Goal: Transaction & Acquisition: Purchase product/service

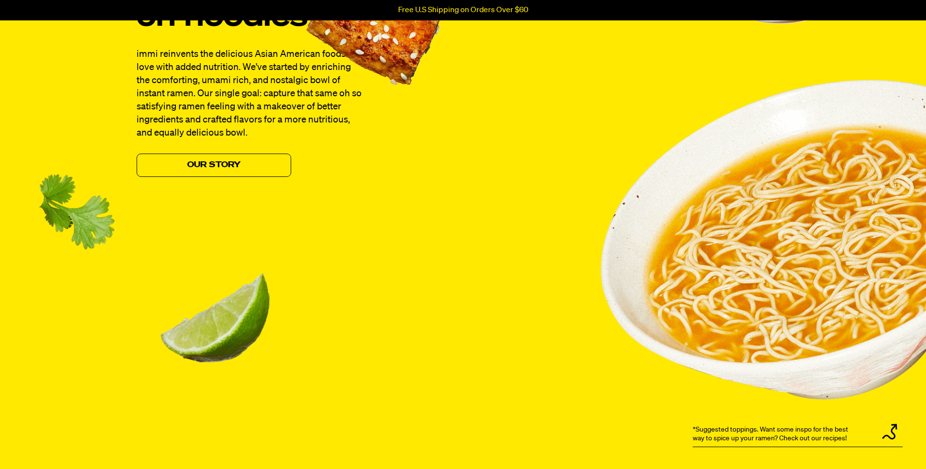
scroll to position [1167, 0]
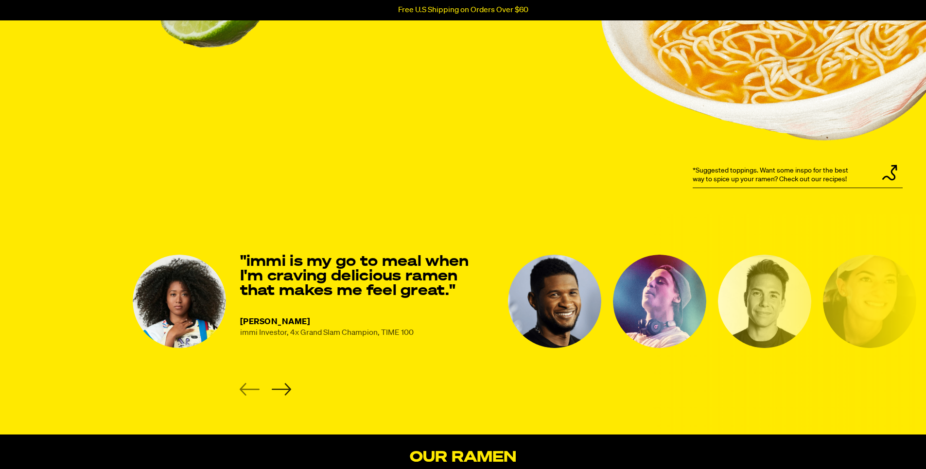
click at [283, 389] on icon "Next slide" at bounding box center [281, 389] width 20 height 13
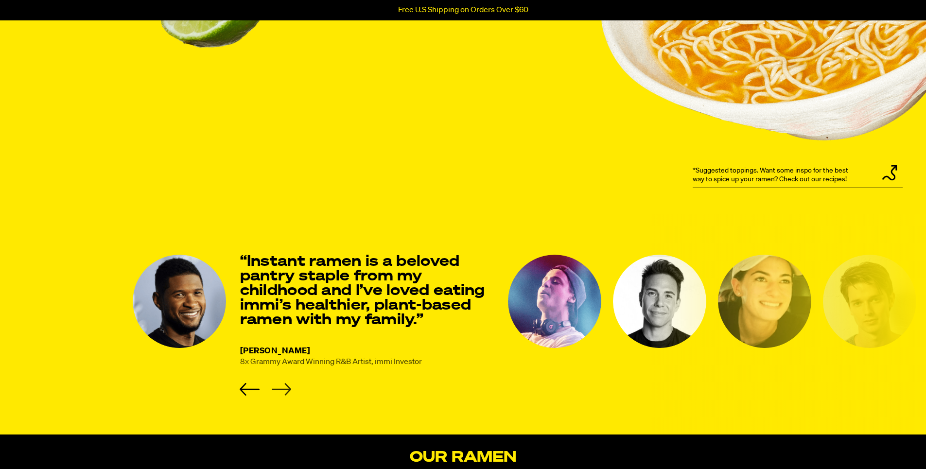
click at [283, 389] on icon "Next slide" at bounding box center [281, 389] width 20 height 13
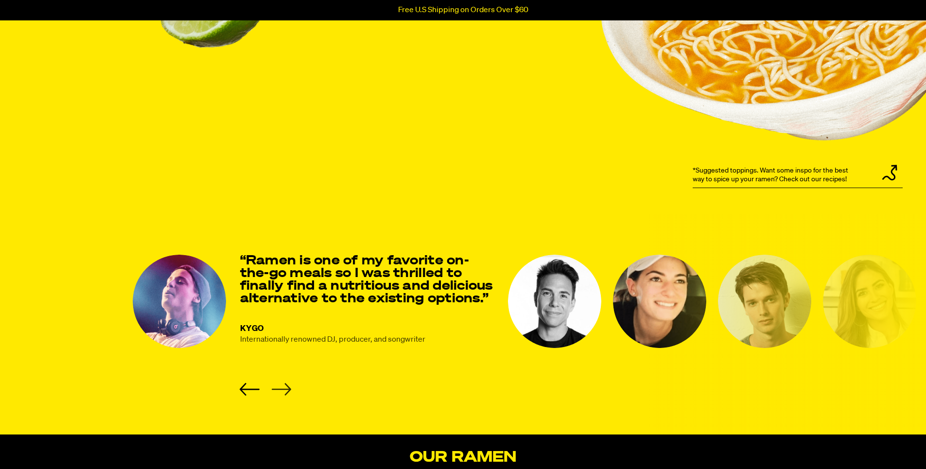
click at [283, 389] on icon "Next slide" at bounding box center [281, 389] width 20 height 13
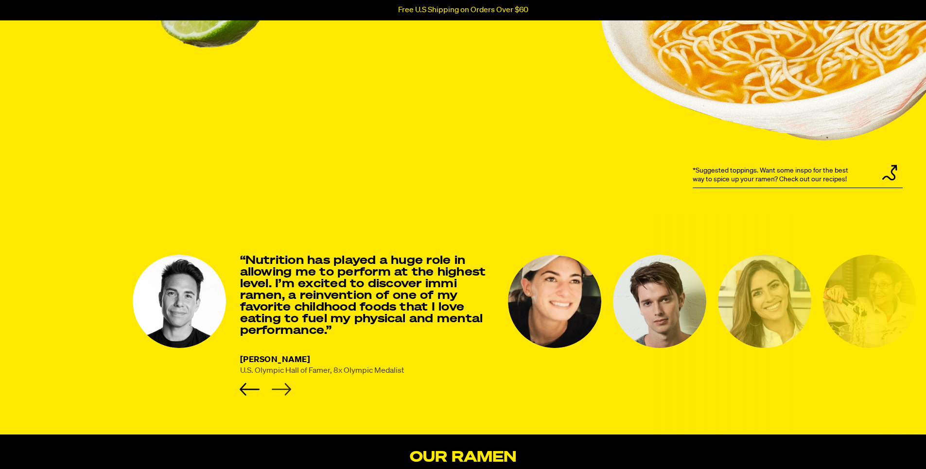
click at [283, 389] on icon "Next slide" at bounding box center [281, 389] width 20 height 13
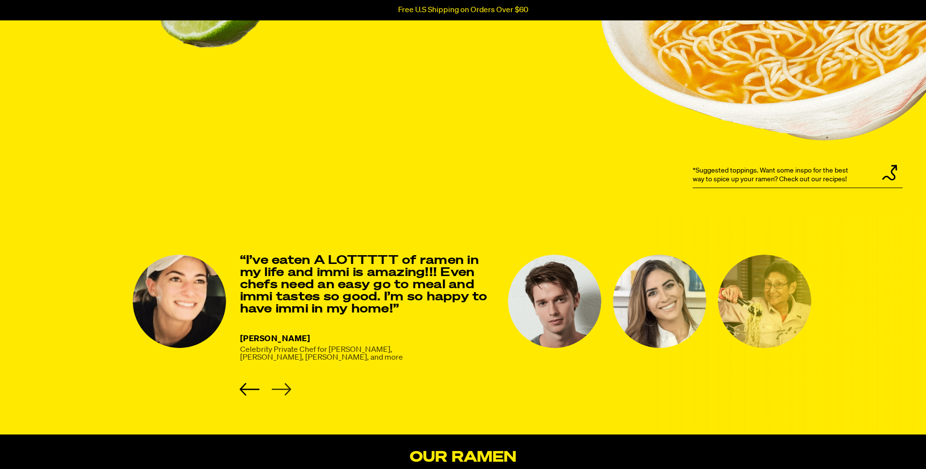
click at [283, 389] on icon "Next slide" at bounding box center [281, 389] width 20 height 13
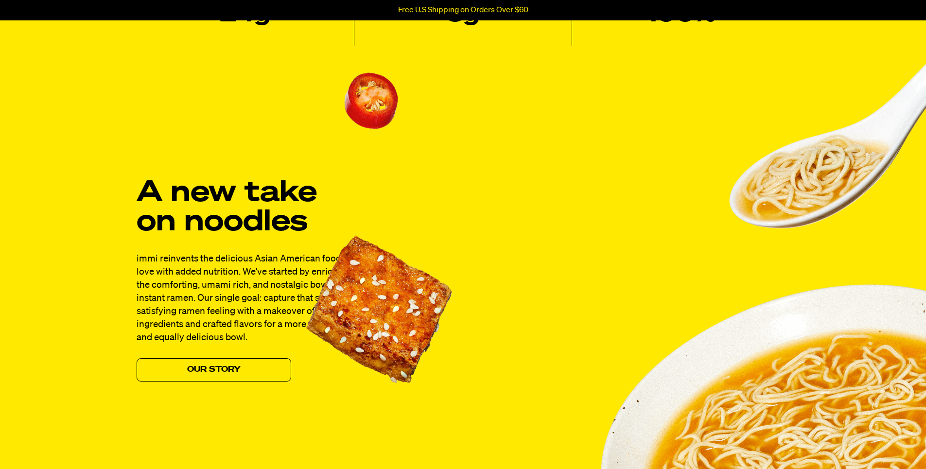
scroll to position [778, 0]
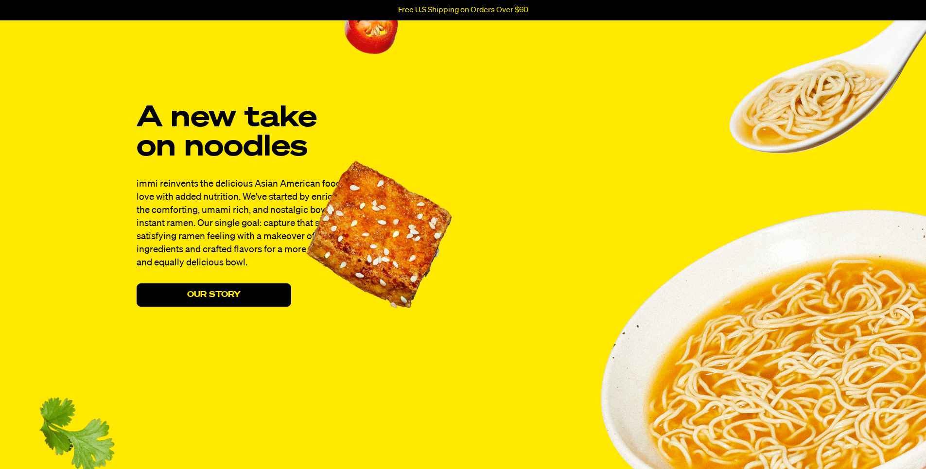
click at [219, 297] on link "Our Story" at bounding box center [214, 294] width 155 height 23
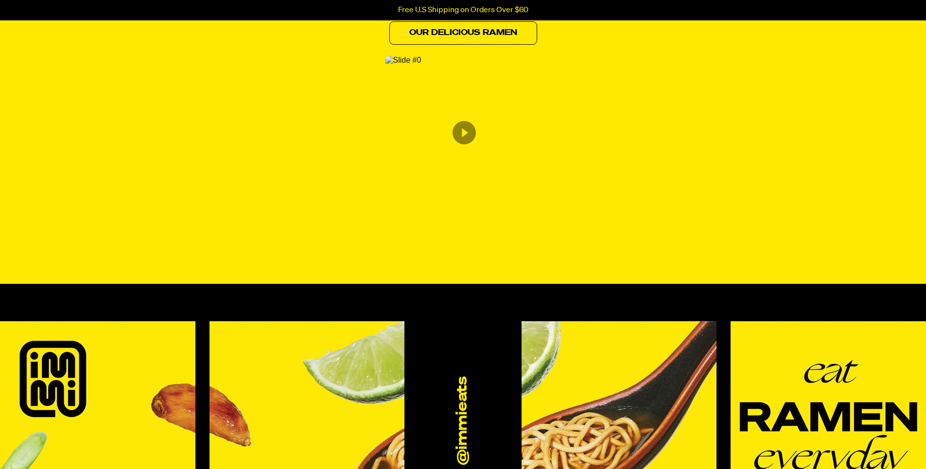
scroll to position [519, 0]
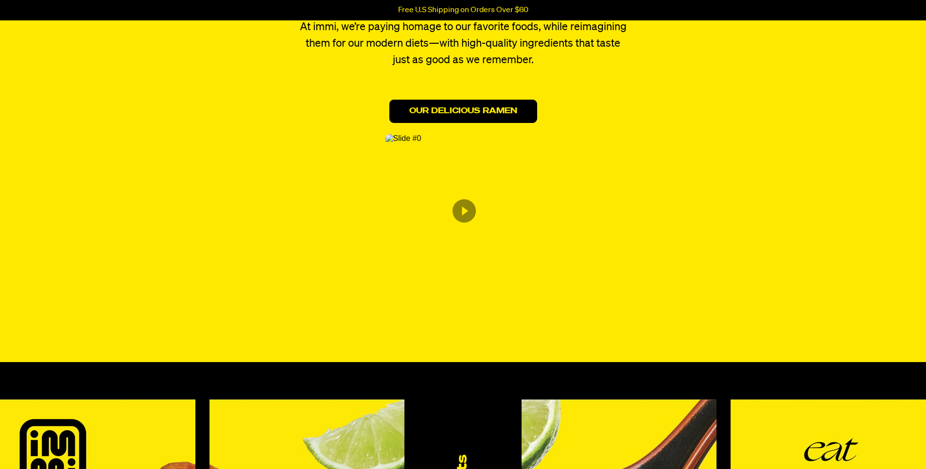
click at [468, 116] on link "Our Delicious Ramen" at bounding box center [463, 111] width 148 height 23
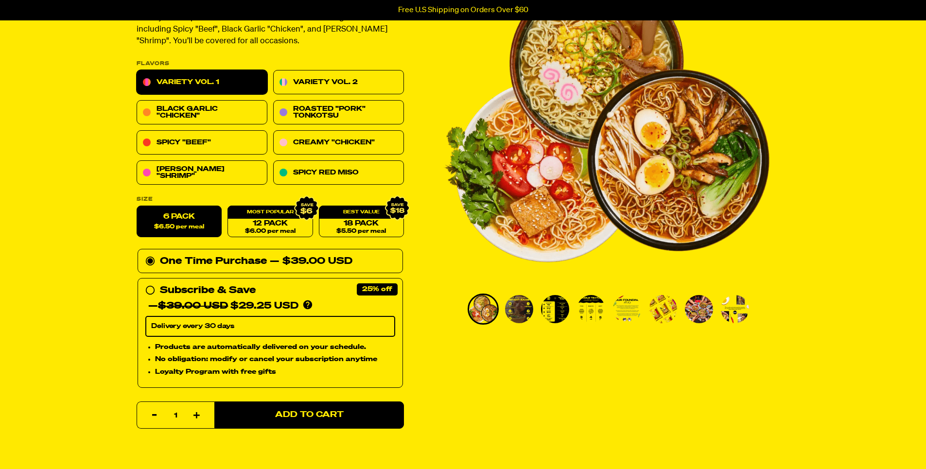
scroll to position [130, 0]
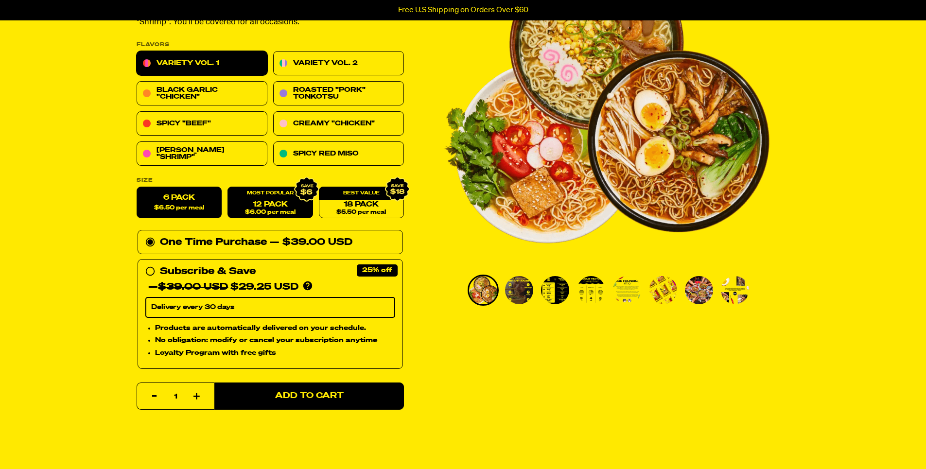
click at [263, 213] on span "$6.00 per meal" at bounding box center [270, 213] width 51 height 6
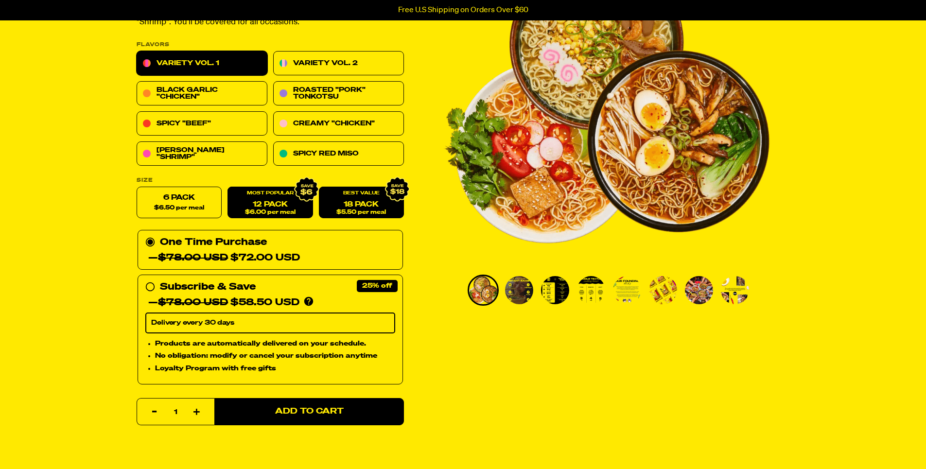
click at [341, 217] on link "18 Pack $5.50 per meal" at bounding box center [360, 203] width 85 height 32
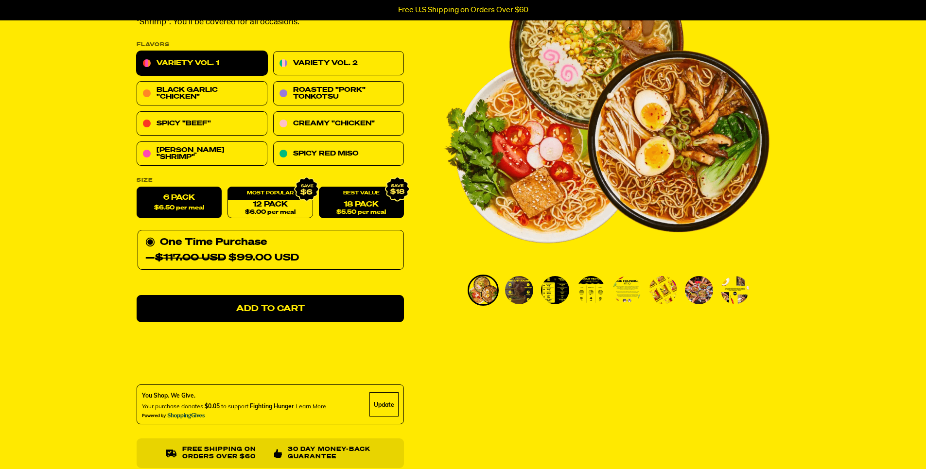
click at [179, 205] on span "$6.50 per meal" at bounding box center [179, 208] width 50 height 6
click at [137, 188] on input "6 Pack $6.50 per meal" at bounding box center [137, 187] width 0 height 0
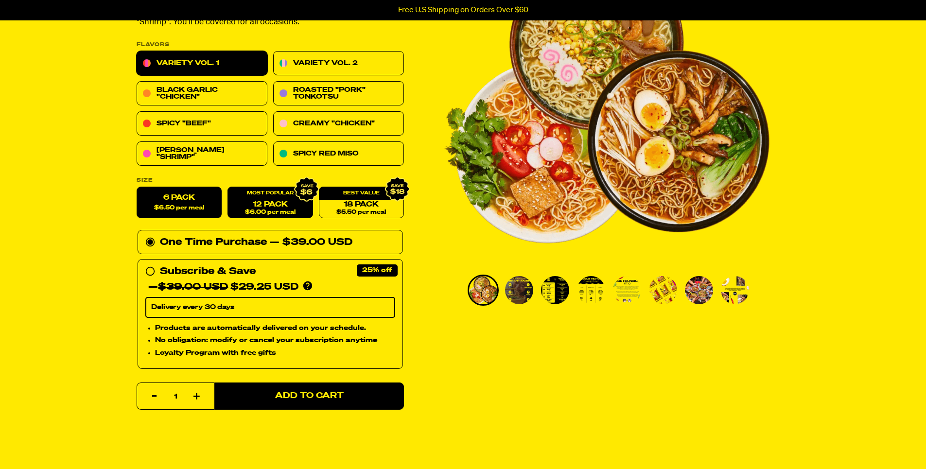
click at [260, 210] on span "$6.00 per meal" at bounding box center [270, 213] width 51 height 6
radio input "false"
